Goal: Communication & Community: Share content

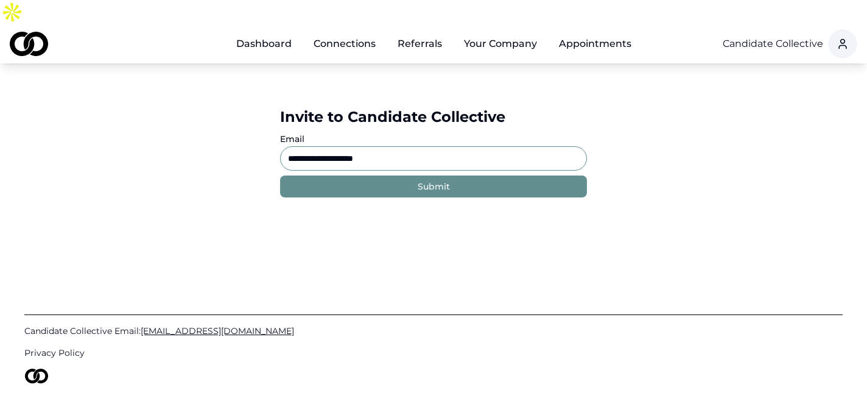
drag, startPoint x: 399, startPoint y: 135, endPoint x: 315, endPoint y: 128, distance: 84.9
click at [315, 146] on input "**********" at bounding box center [433, 158] width 307 height 24
paste input
type input "**********"
click at [403, 175] on button "Submit" at bounding box center [433, 186] width 307 height 22
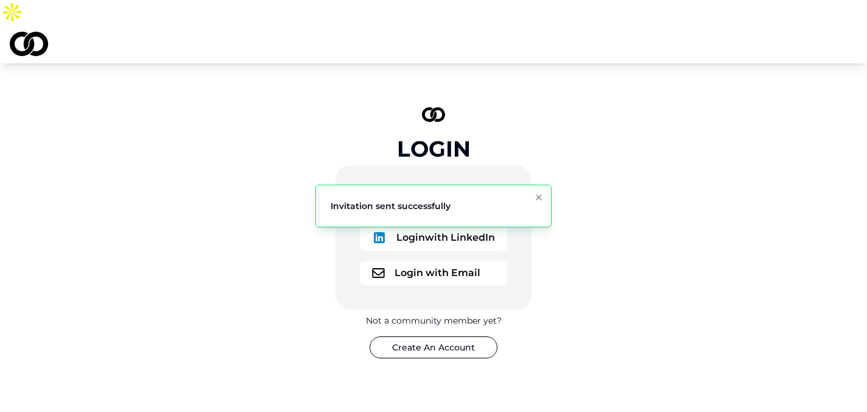
click at [457, 176] on ol "Invitation sent successfully" at bounding box center [434, 206] width 256 height 62
click at [443, 190] on button "Login with Google" at bounding box center [433, 203] width 147 height 27
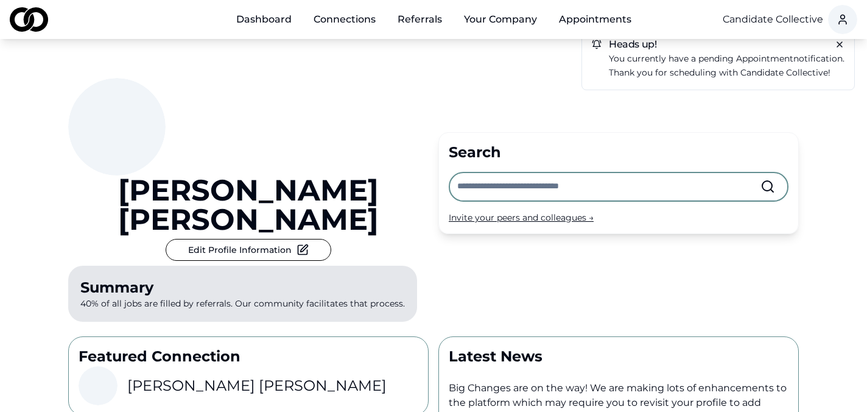
click at [479, 211] on div "Invite your peers and colleagues →" at bounding box center [619, 217] width 340 height 12
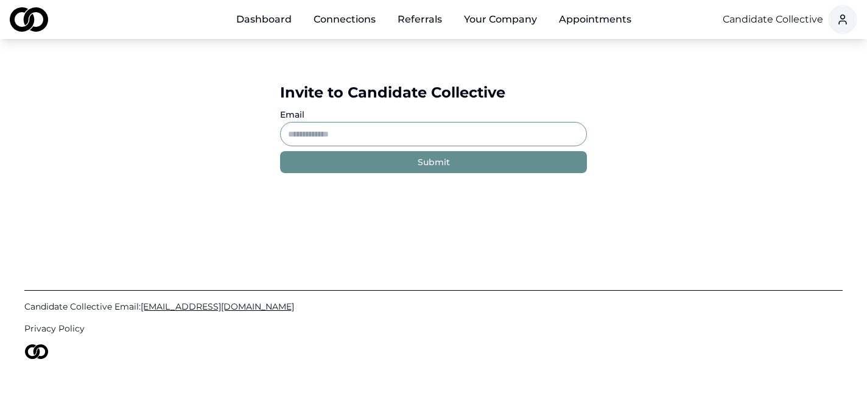
click at [419, 124] on input "Email" at bounding box center [433, 134] width 307 height 24
paste input "**********"
click at [403, 159] on button "Submit" at bounding box center [433, 162] width 307 height 22
drag, startPoint x: 399, startPoint y: 136, endPoint x: 289, endPoint y: 86, distance: 120.4
click at [289, 86] on div "**********" at bounding box center [433, 128] width 307 height 90
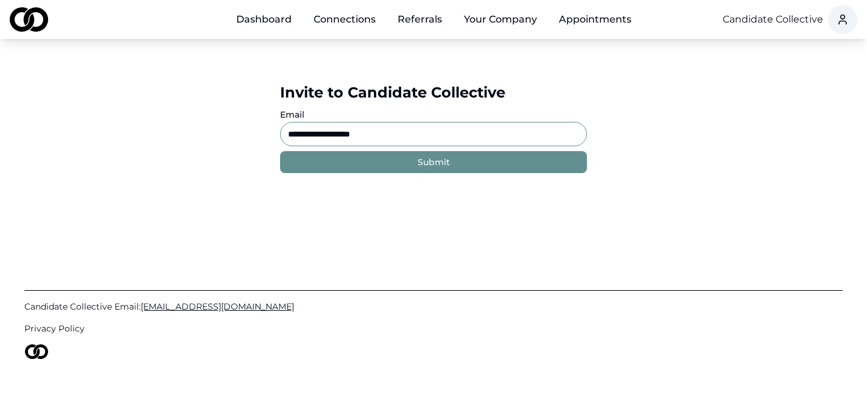
paste input "*****"
type input "**********"
click at [384, 164] on button "Submit" at bounding box center [433, 162] width 307 height 22
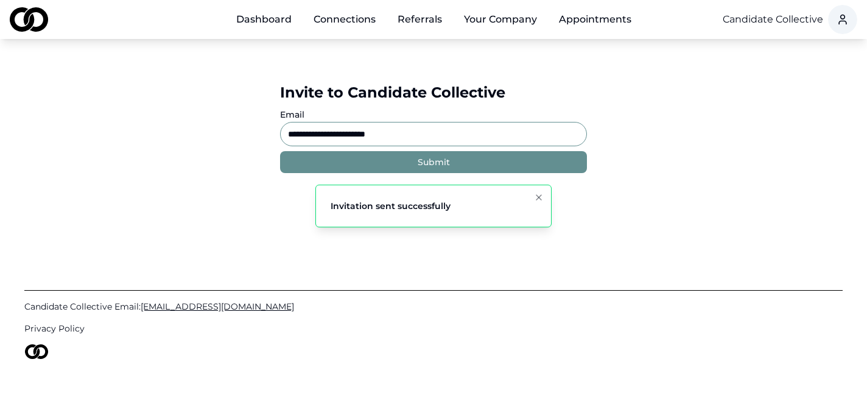
click at [626, 134] on div "**********" at bounding box center [433, 128] width 867 height 178
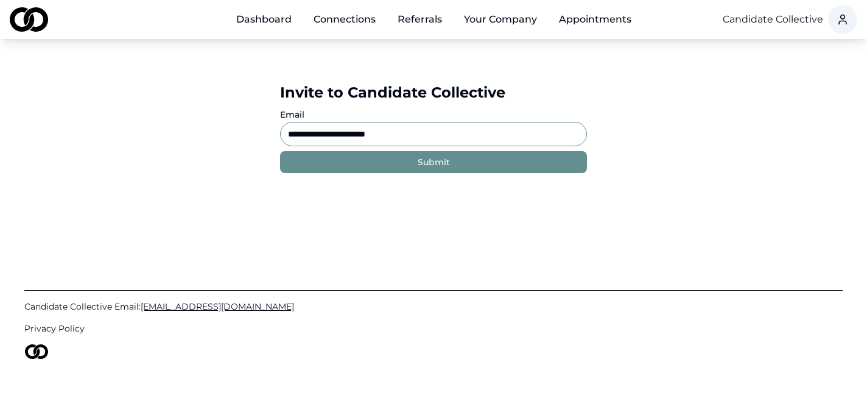
click at [236, 26] on div "Main" at bounding box center [263, 26] width 75 height 1
click at [257, 23] on link "Dashboard" at bounding box center [263, 19] width 75 height 24
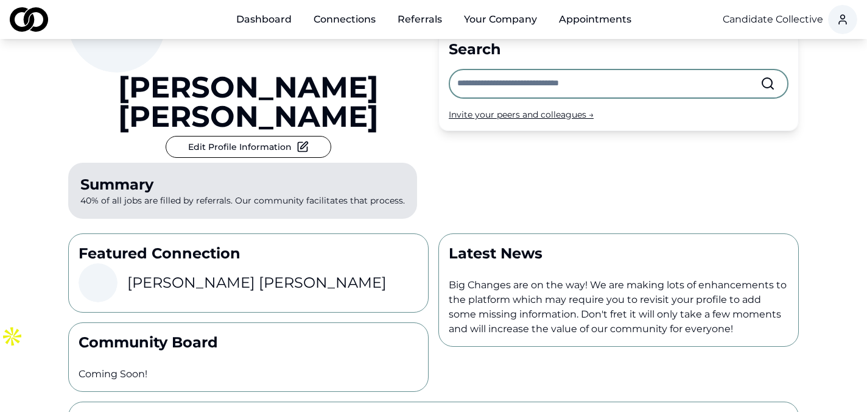
scroll to position [104, 0]
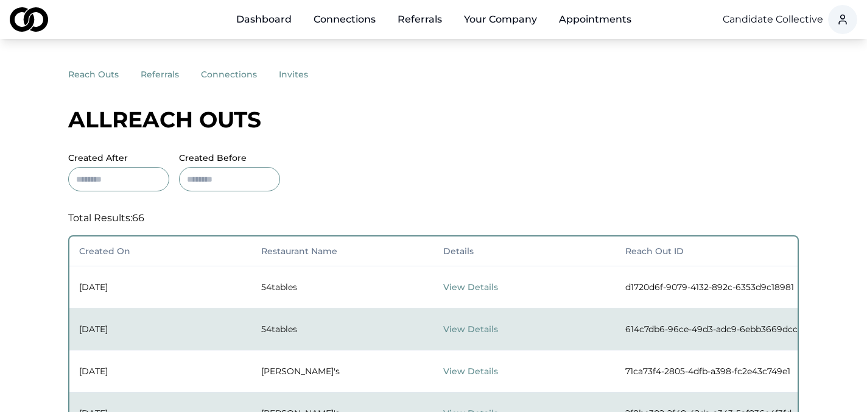
click at [163, 74] on button "referrals" at bounding box center [171, 74] width 60 height 22
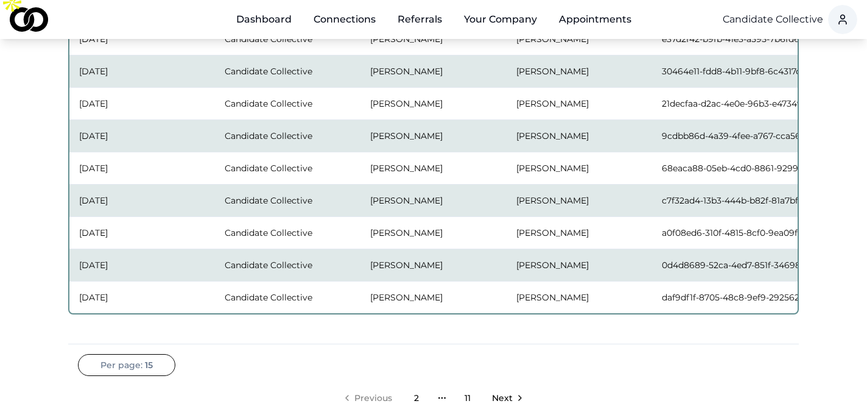
scroll to position [453, 0]
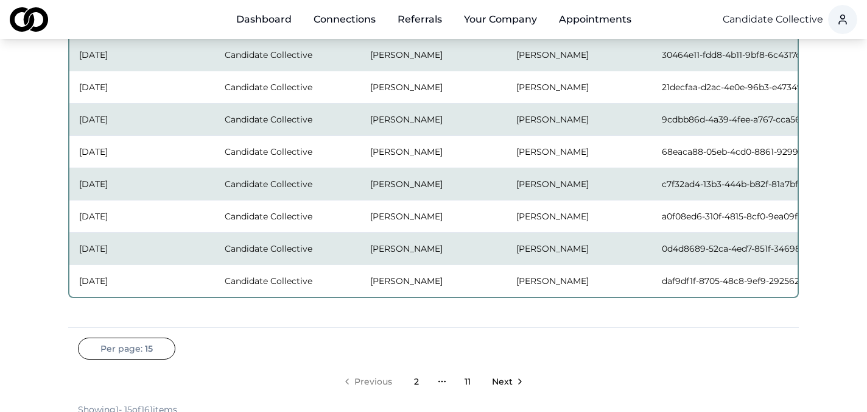
click at [500, 379] on span "Next" at bounding box center [502, 381] width 21 height 12
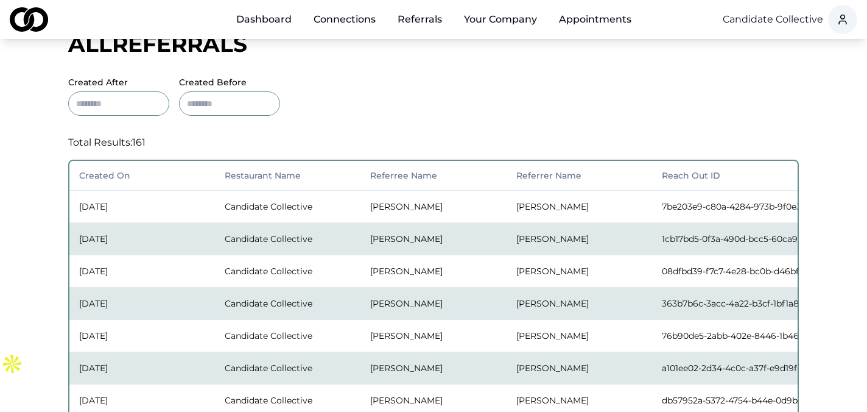
scroll to position [0, 0]
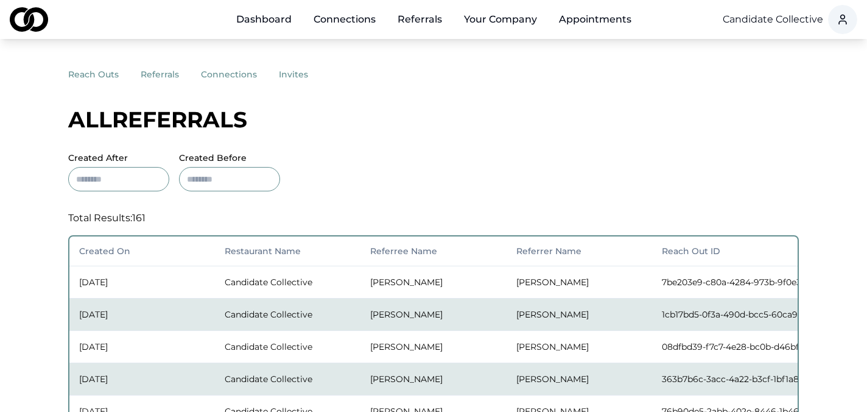
click at [219, 71] on button "connections" at bounding box center [240, 74] width 78 height 22
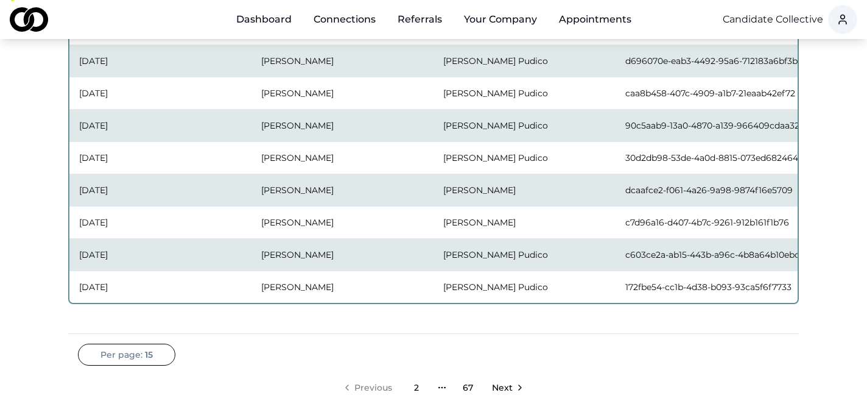
scroll to position [448, 0]
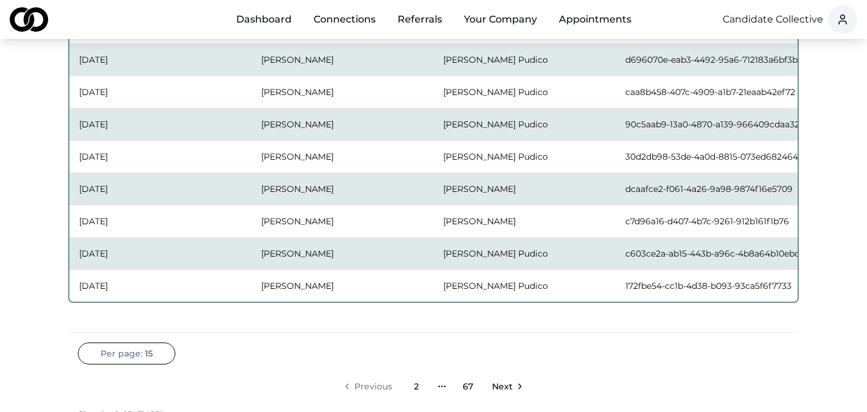
click at [519, 386] on icon "Go to next page" at bounding box center [520, 386] width 10 height 10
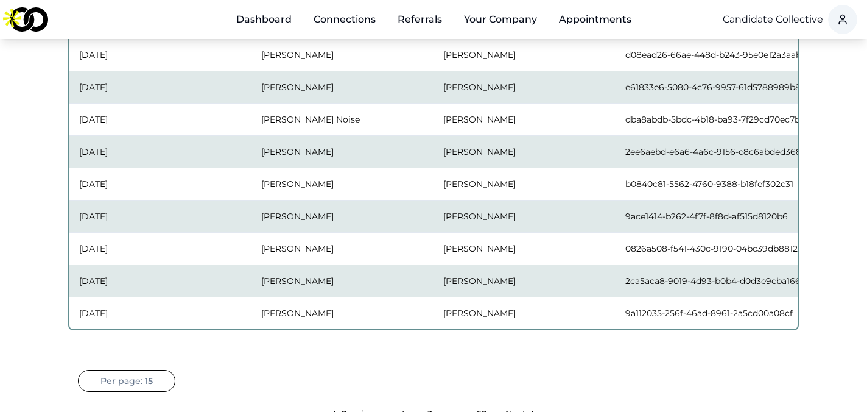
scroll to position [418, 0]
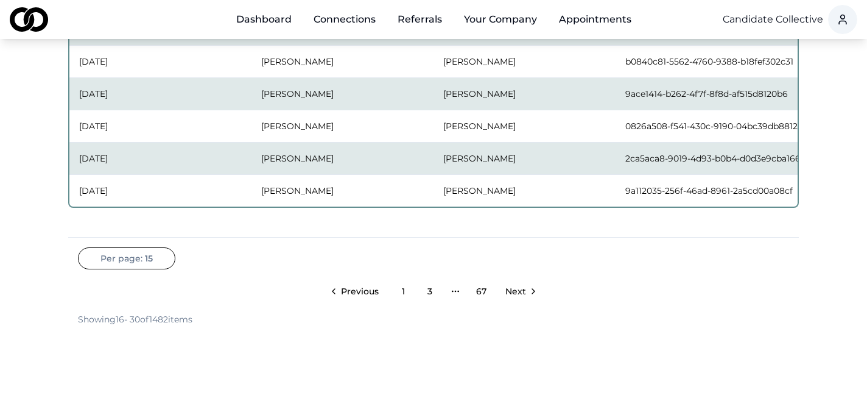
click at [530, 292] on icon "Go to next page" at bounding box center [533, 291] width 10 height 10
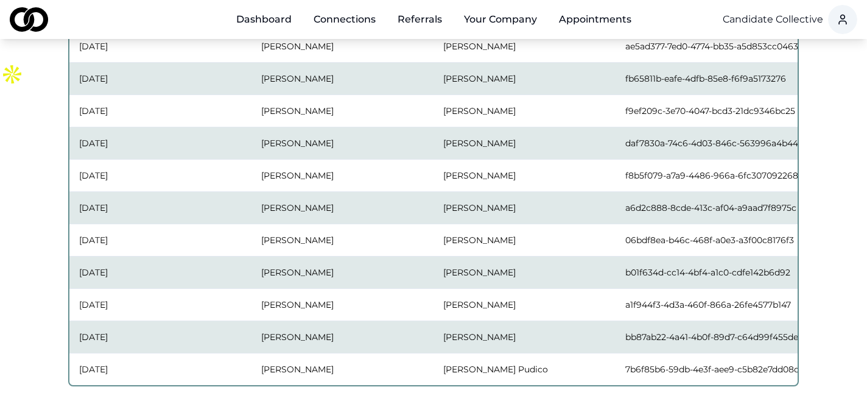
scroll to position [438, 0]
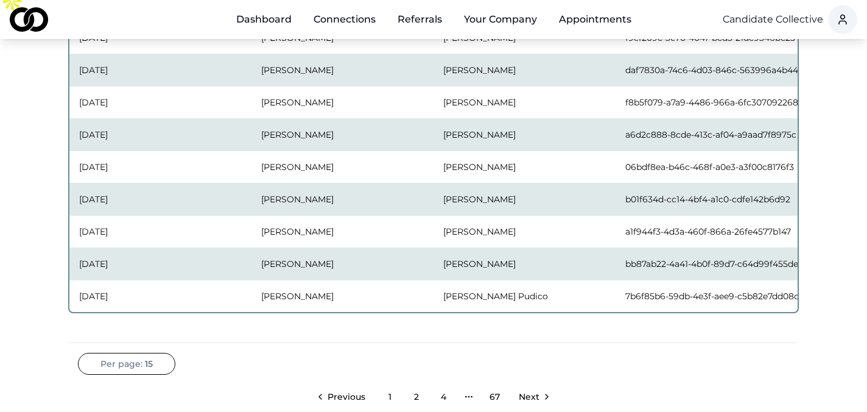
click at [525, 394] on span "Next" at bounding box center [529, 396] width 21 height 12
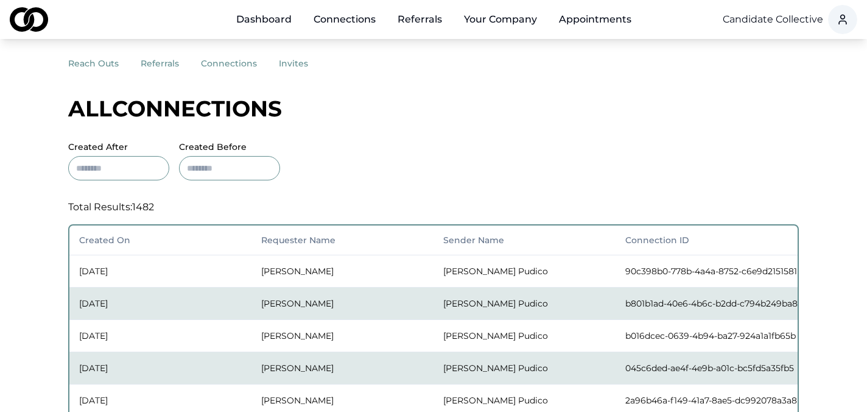
scroll to position [0, 0]
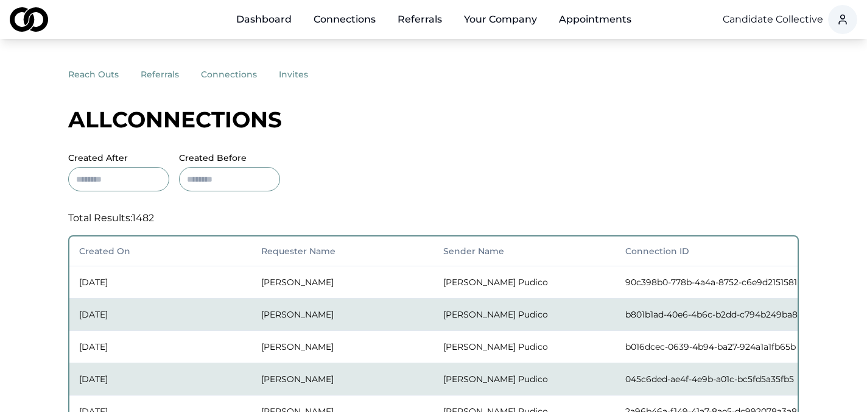
click at [289, 79] on button "invites" at bounding box center [304, 74] width 51 height 22
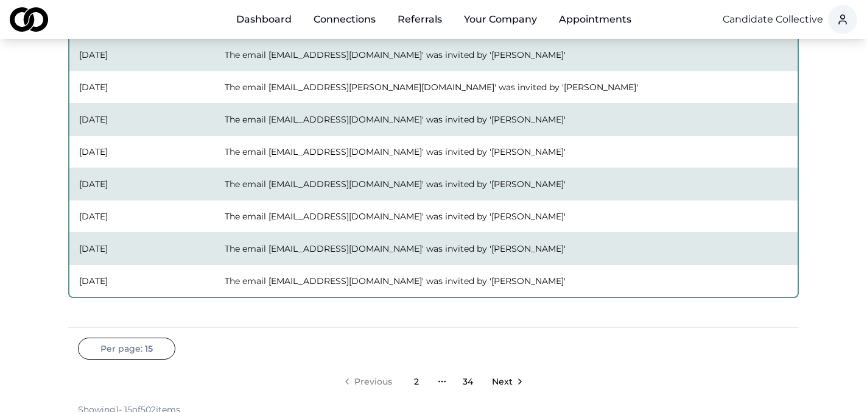
scroll to position [456, 0]
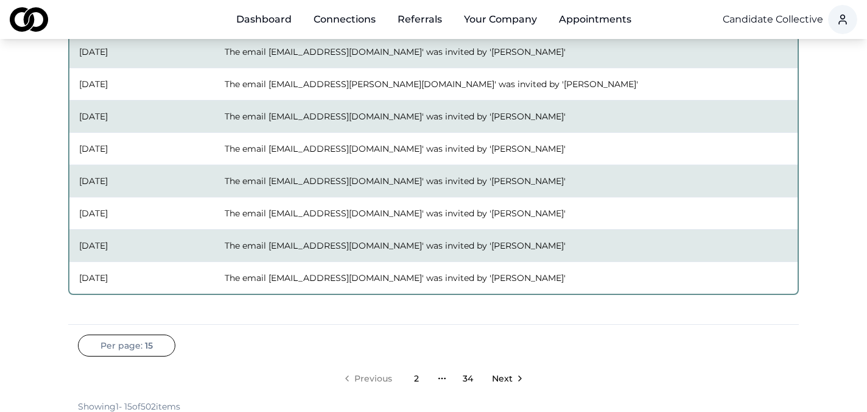
click at [507, 376] on span "Next" at bounding box center [502, 378] width 21 height 12
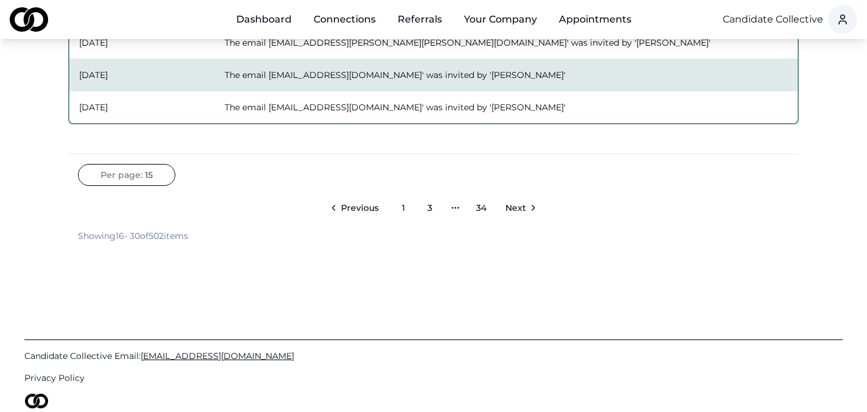
scroll to position [630, 0]
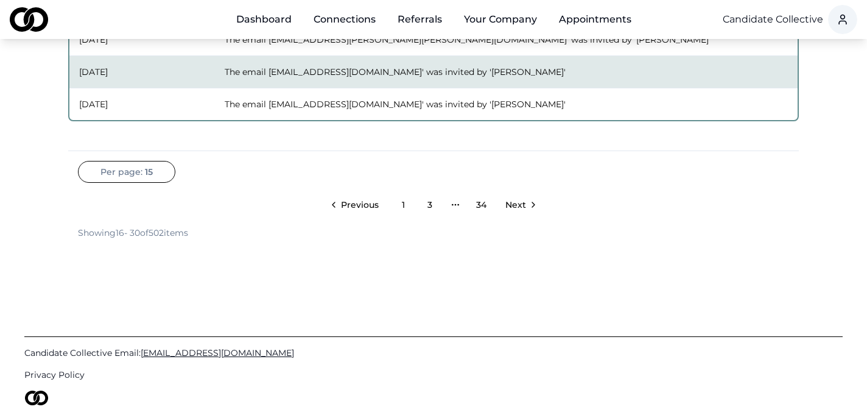
click at [516, 211] on link "Next" at bounding box center [520, 204] width 49 height 24
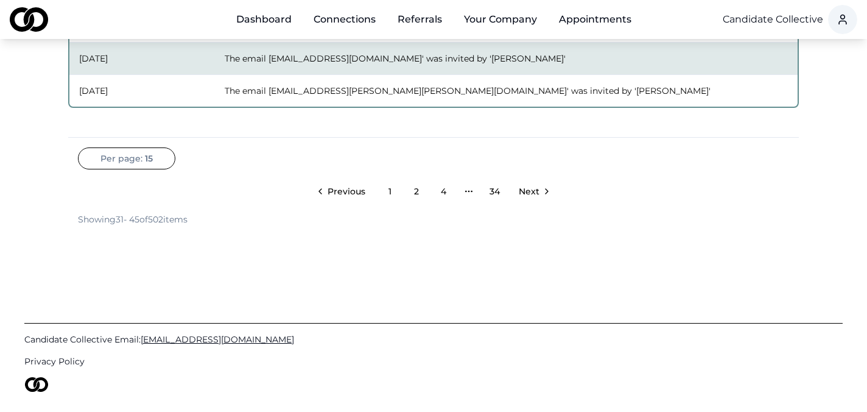
scroll to position [645, 0]
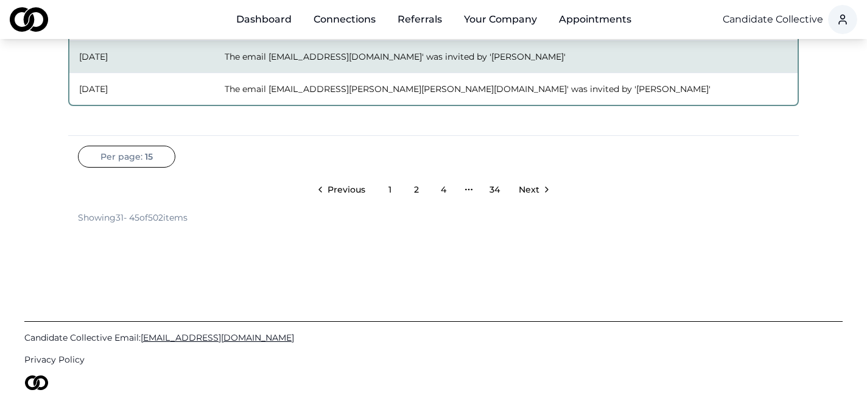
click at [532, 200] on link "Next" at bounding box center [533, 189] width 49 height 24
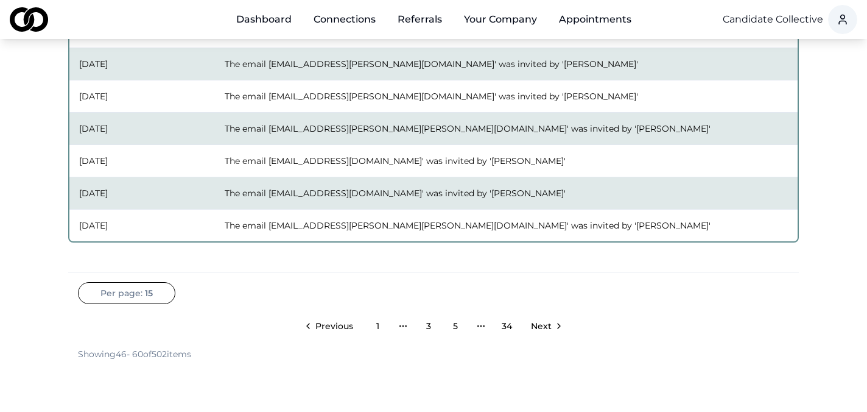
scroll to position [528, 0]
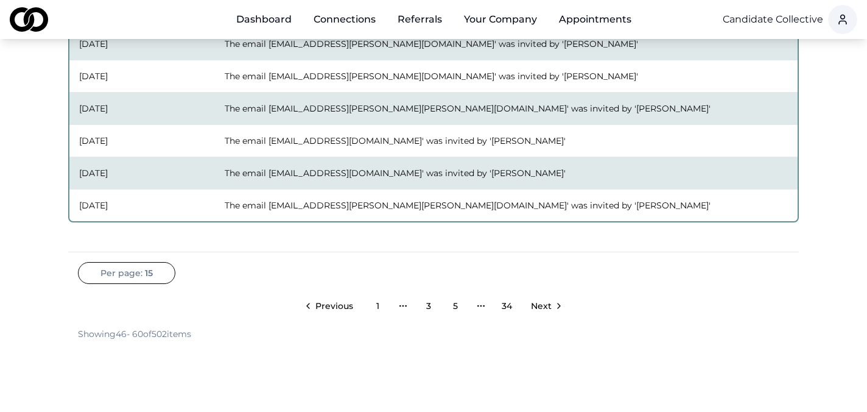
click at [549, 308] on span "Next" at bounding box center [541, 306] width 21 height 12
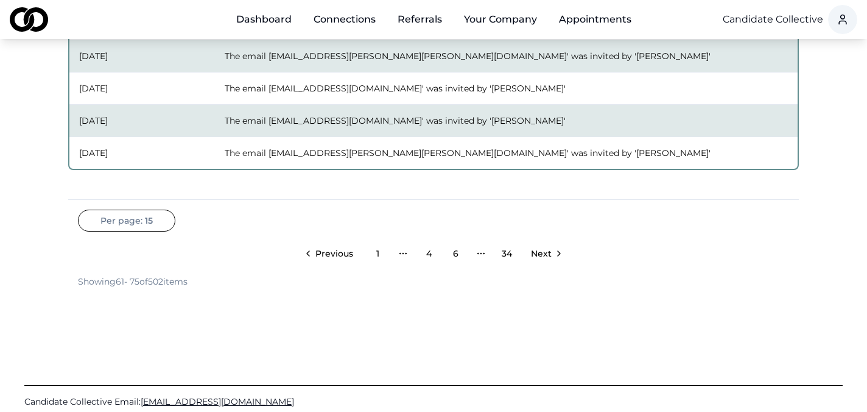
scroll to position [681, 0]
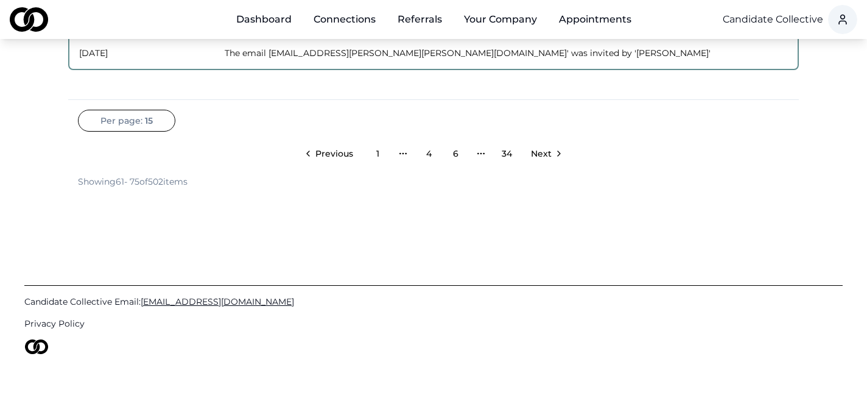
click at [542, 154] on span "Next" at bounding box center [541, 153] width 21 height 12
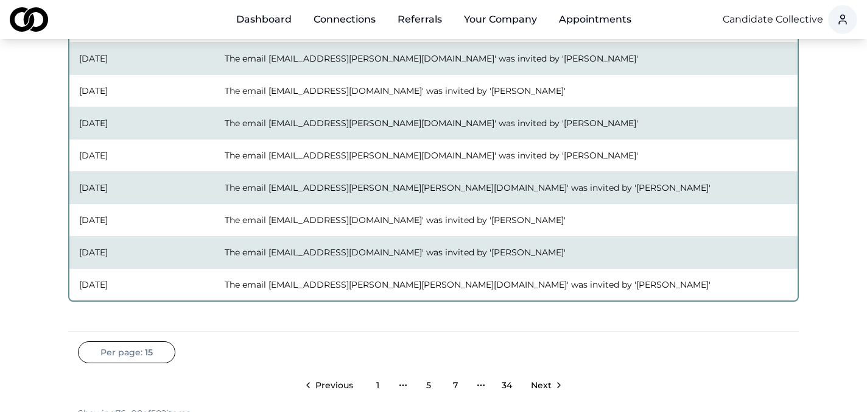
scroll to position [453, 0]
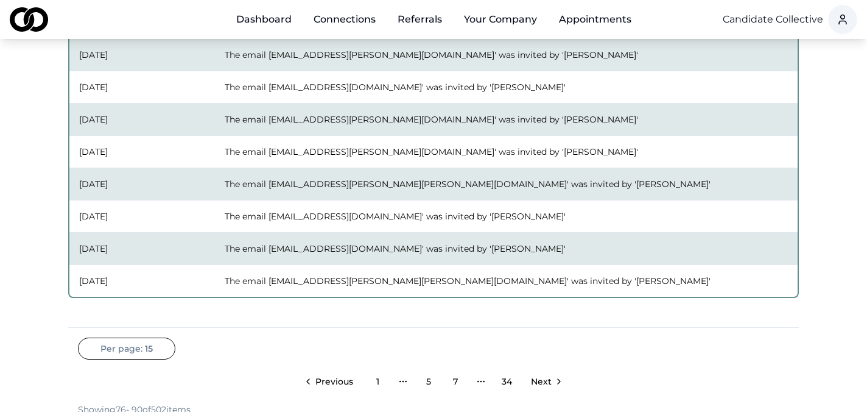
click at [329, 382] on span "Previous" at bounding box center [334, 381] width 38 height 12
click at [338, 378] on span "Previous" at bounding box center [347, 381] width 38 height 12
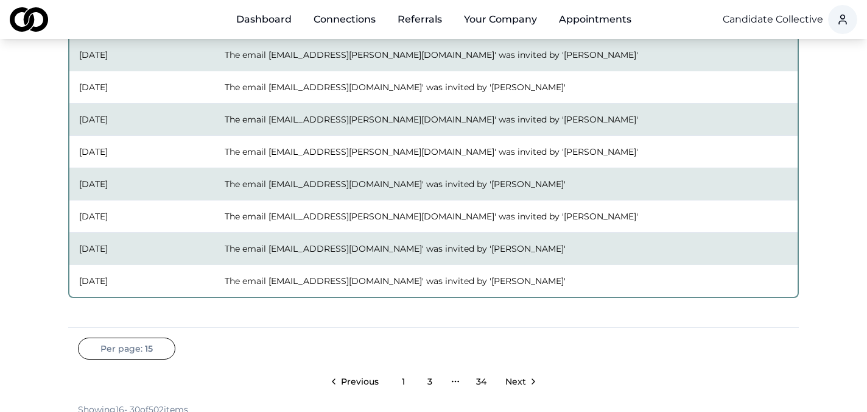
click at [432, 381] on link "3" at bounding box center [430, 381] width 24 height 24
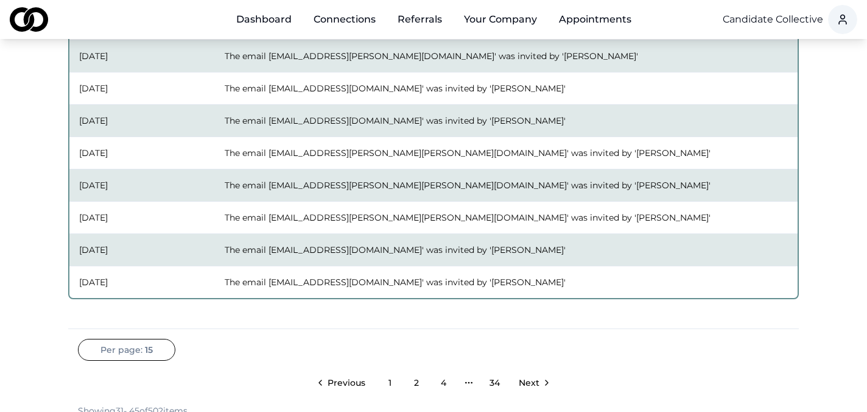
scroll to position [455, 0]
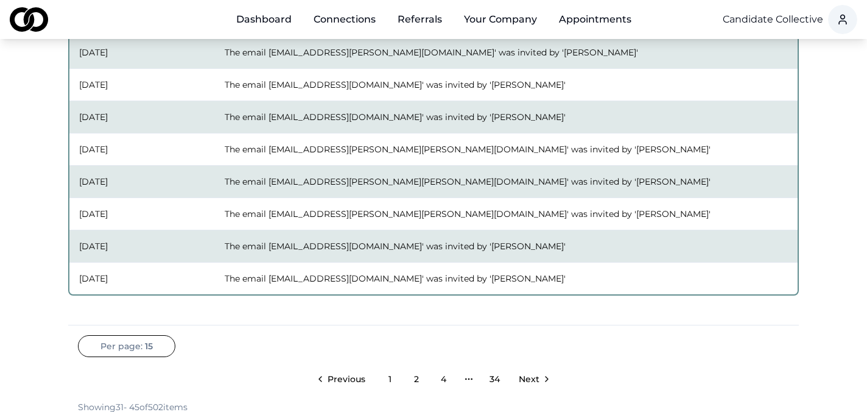
click at [418, 377] on link "2" at bounding box center [416, 379] width 24 height 24
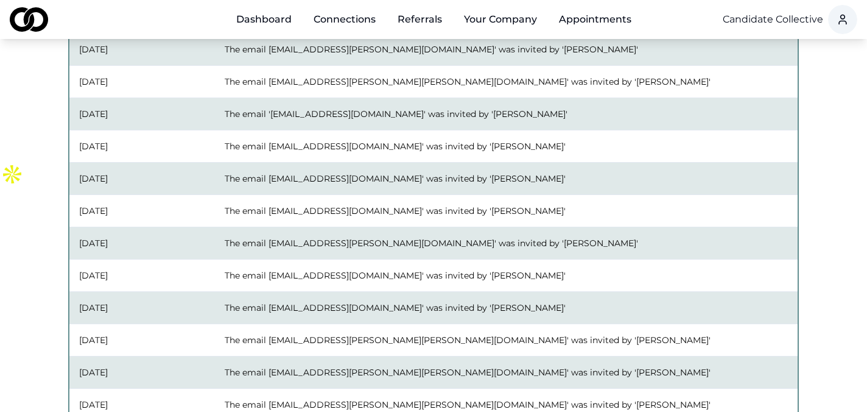
scroll to position [258, 0]
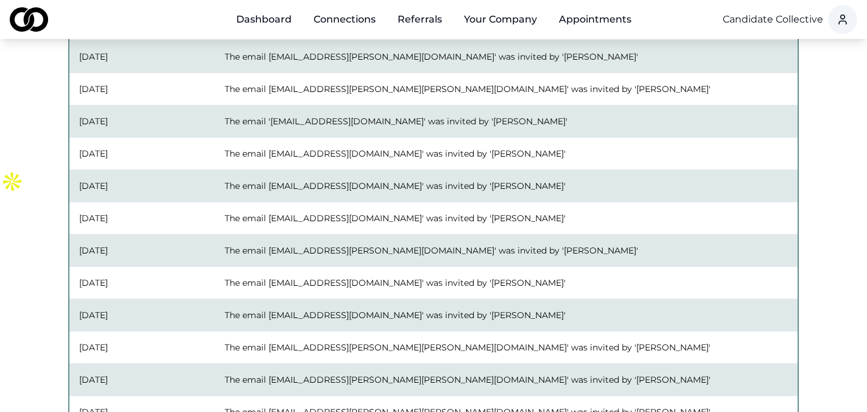
click at [559, 26] on div "Main" at bounding box center [559, 26] width 0 height 1
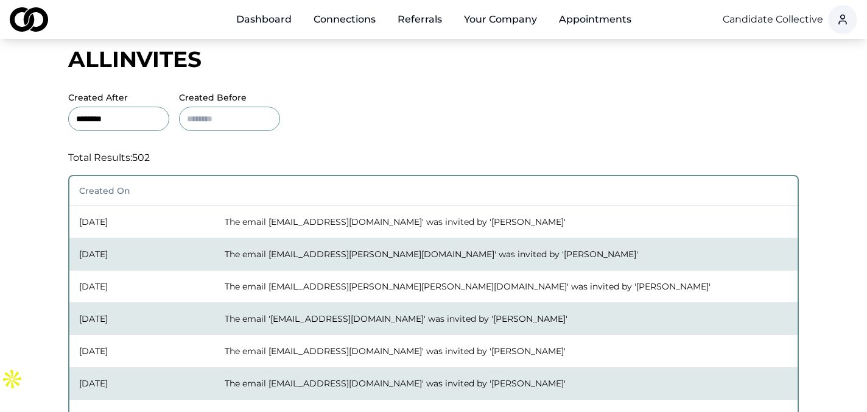
scroll to position [0, 0]
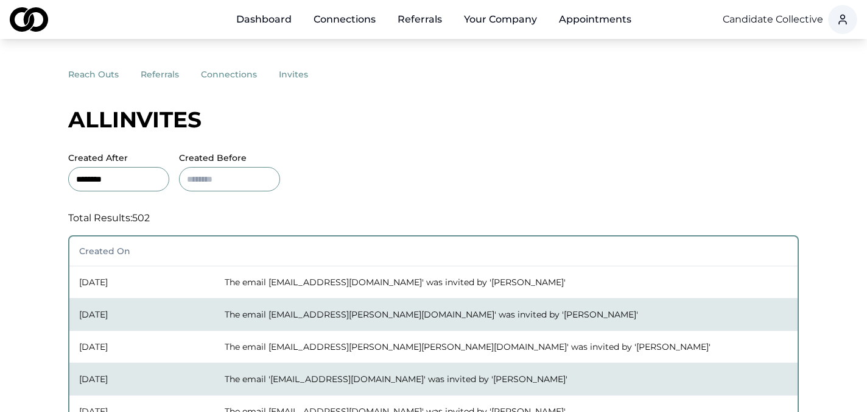
click at [90, 77] on button "reach outs" at bounding box center [104, 74] width 72 height 22
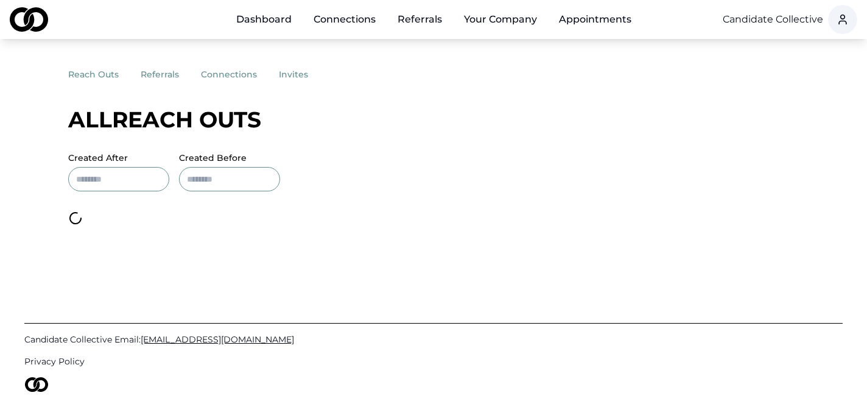
click at [169, 77] on button "referrals" at bounding box center [171, 74] width 60 height 22
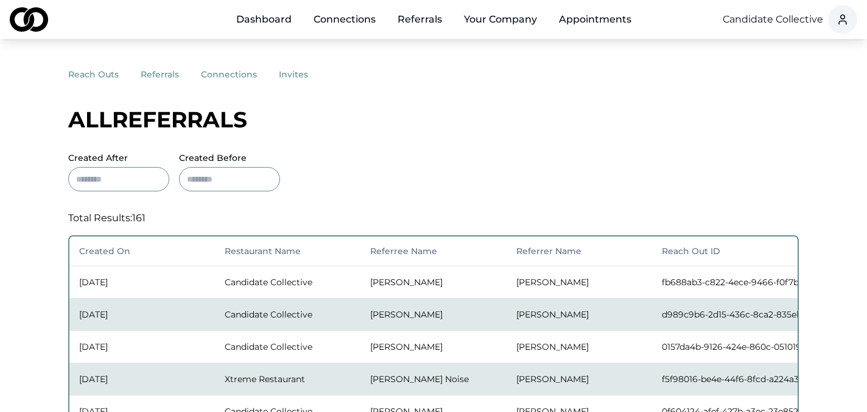
click at [219, 76] on button "connections" at bounding box center [240, 74] width 78 height 22
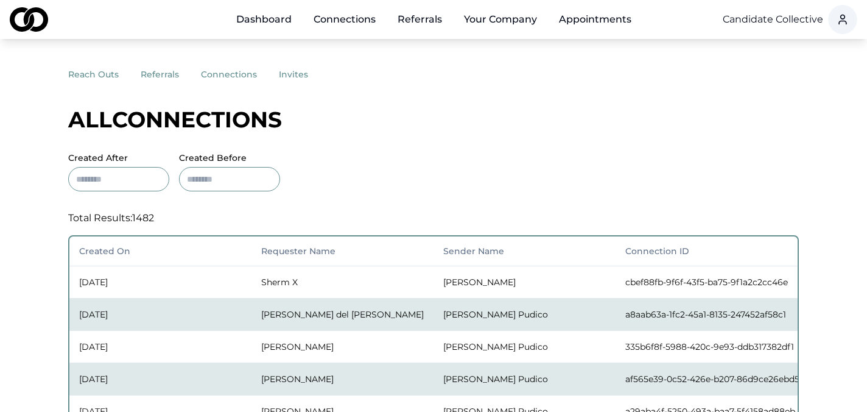
click at [292, 72] on button "invites" at bounding box center [304, 74] width 51 height 22
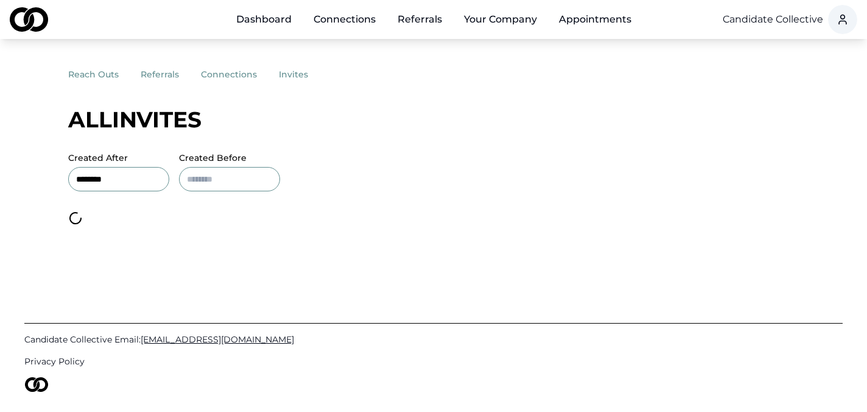
click at [297, 74] on button "invites" at bounding box center [304, 74] width 51 height 22
click at [222, 79] on button "connections" at bounding box center [240, 74] width 78 height 22
click at [151, 75] on button "referrals" at bounding box center [171, 74] width 60 height 22
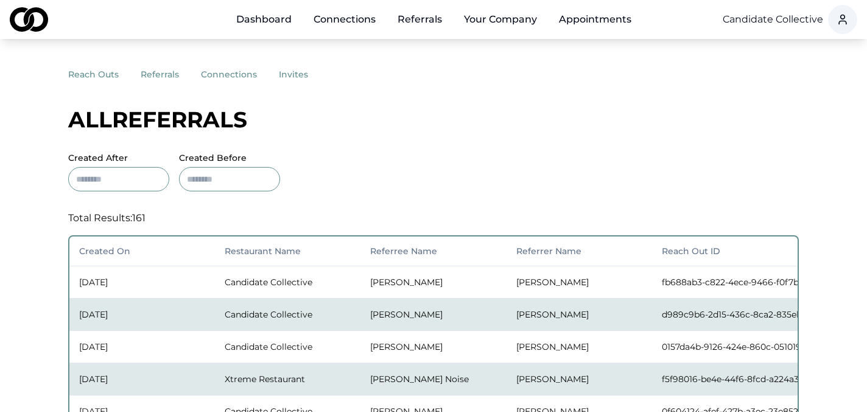
click at [83, 79] on button "reach outs" at bounding box center [104, 74] width 72 height 22
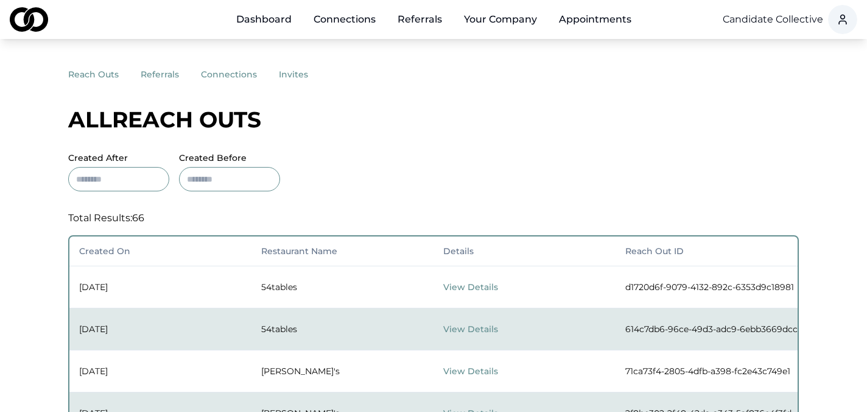
click at [289, 79] on button "invites" at bounding box center [304, 74] width 51 height 22
